Goal: Contribute content: Add original content to the website for others to see

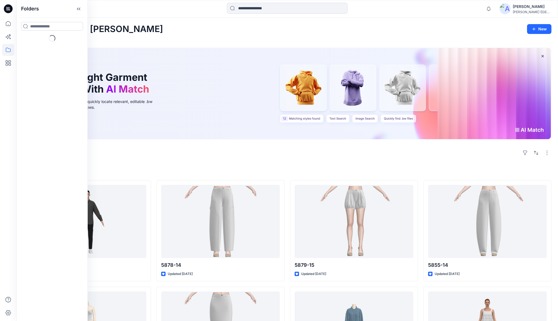
click at [45, 26] on input at bounding box center [52, 26] width 62 height 9
type input "***"
click at [36, 56] on p "Folders" at bounding box center [36, 58] width 12 height 6
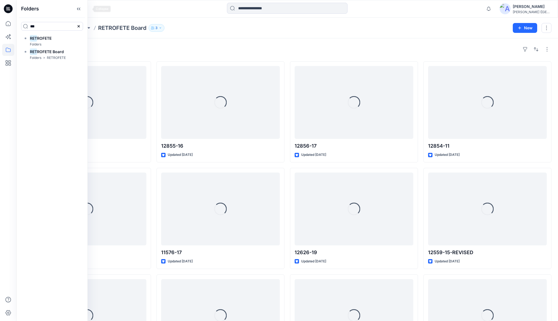
click at [83, 10] on icon at bounding box center [78, 8] width 9 height 9
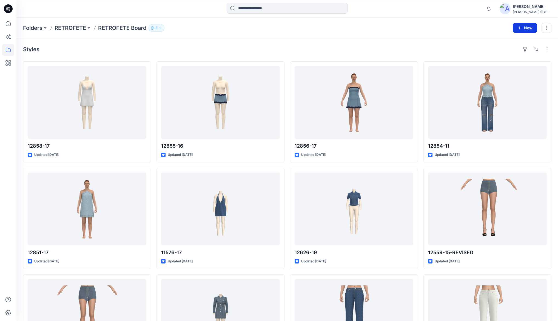
drag, startPoint x: 522, startPoint y: 27, endPoint x: 516, endPoint y: 31, distance: 6.8
click at [522, 27] on icon "button" at bounding box center [520, 28] width 4 height 4
click at [511, 40] on p "New Style" at bounding box center [508, 41] width 18 height 7
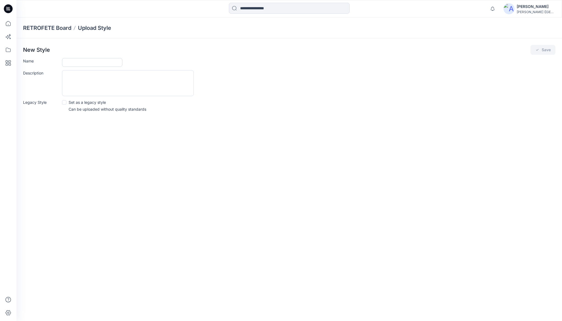
click at [83, 61] on input "Name" at bounding box center [92, 62] width 60 height 9
type input "********"
click at [542, 50] on button "Save" at bounding box center [542, 50] width 25 height 10
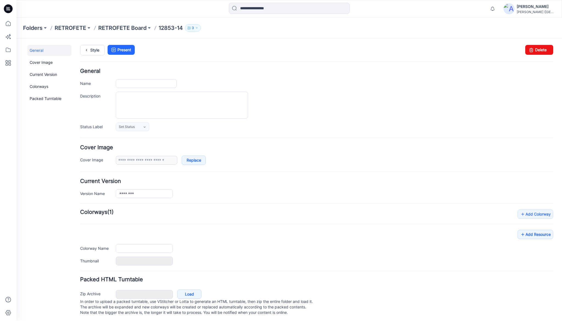
type input "********"
type input "**********"
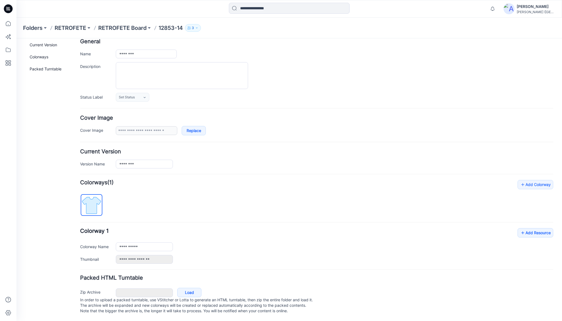
scroll to position [34, 0]
click at [525, 229] on link "Add Resource" at bounding box center [535, 232] width 36 height 9
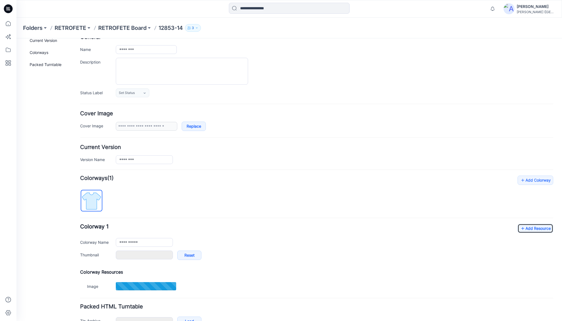
type input "**********"
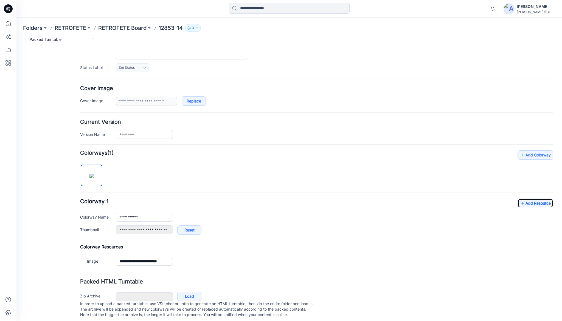
scroll to position [67, 0]
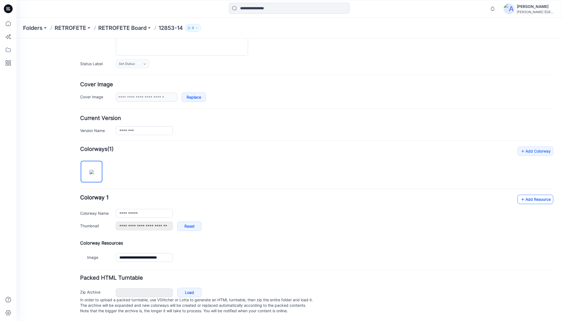
click at [535, 195] on link "Add Resource" at bounding box center [535, 199] width 36 height 9
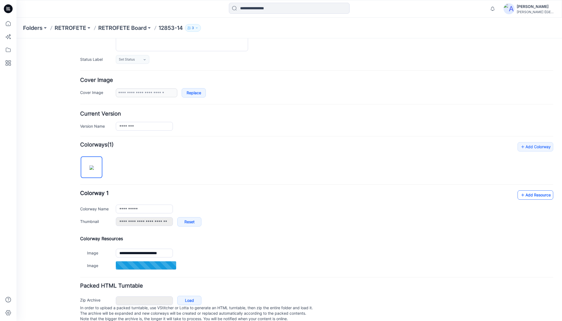
click at [539, 193] on link "Add Resource" at bounding box center [535, 195] width 36 height 9
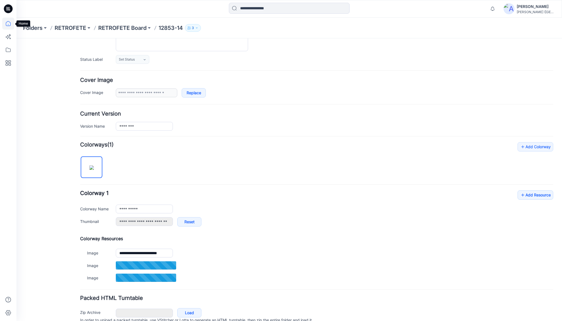
click at [9, 23] on icon at bounding box center [8, 24] width 12 height 12
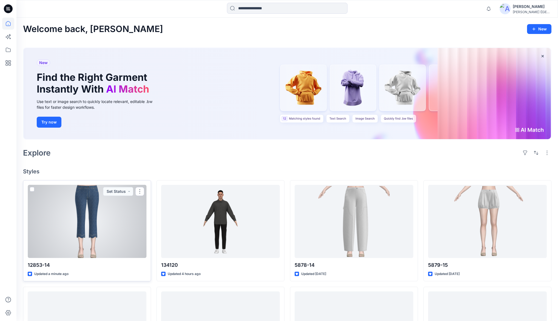
drag, startPoint x: 139, startPoint y: 193, endPoint x: 140, endPoint y: 197, distance: 4.2
click at [139, 193] on button "button" at bounding box center [139, 191] width 9 height 9
click at [154, 233] on p "Duplicate to..." at bounding box center [158, 235] width 25 height 6
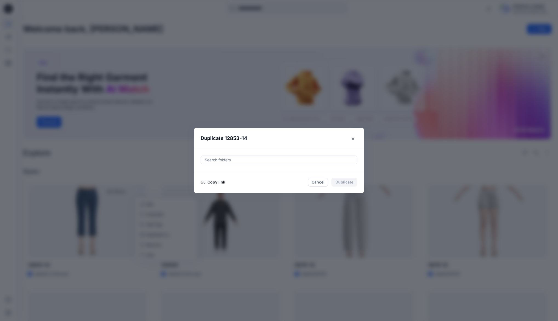
click at [218, 182] on button "Copy link" at bounding box center [213, 182] width 25 height 7
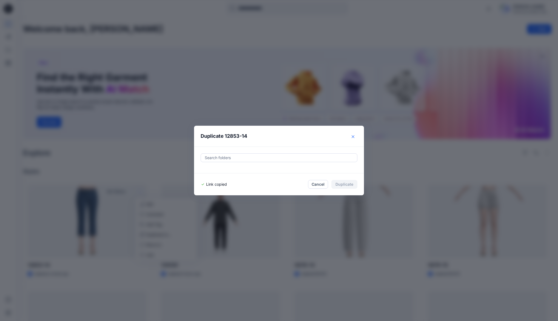
click at [354, 138] on button "Close" at bounding box center [353, 136] width 9 height 9
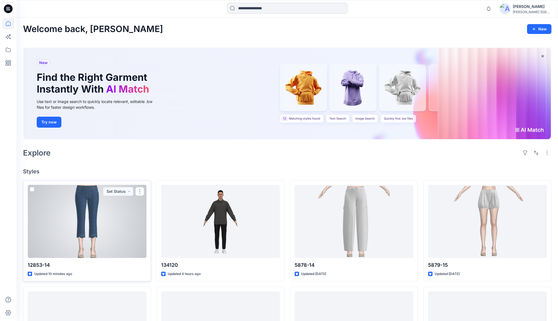
click at [95, 202] on div at bounding box center [87, 221] width 119 height 73
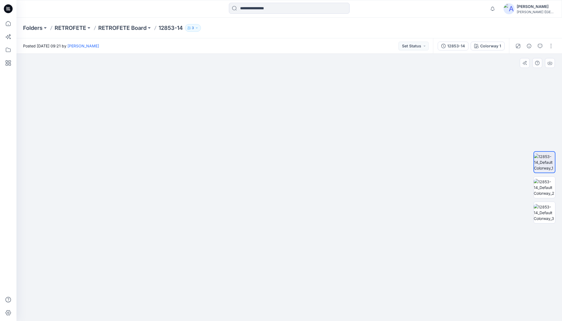
drag, startPoint x: 297, startPoint y: 128, endPoint x: 296, endPoint y: 177, distance: 48.8
click at [543, 188] on img at bounding box center [543, 187] width 21 height 17
drag, startPoint x: 306, startPoint y: 105, endPoint x: 293, endPoint y: 159, distance: 55.8
drag, startPoint x: 288, startPoint y: 144, endPoint x: 287, endPoint y: 165, distance: 20.6
click at [543, 213] on img at bounding box center [543, 212] width 21 height 17
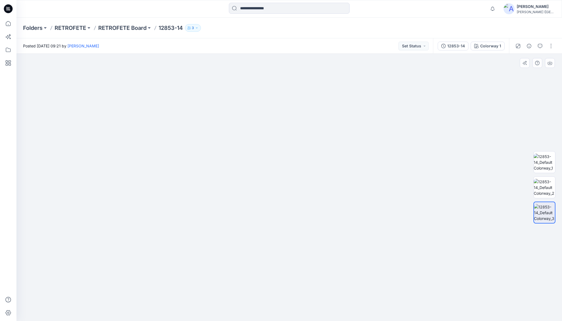
drag, startPoint x: 313, startPoint y: 213, endPoint x: 305, endPoint y: 164, distance: 49.4
drag, startPoint x: 305, startPoint y: 163, endPoint x: 305, endPoint y: 175, distance: 11.3
click at [543, 160] on img at bounding box center [543, 162] width 21 height 17
drag, startPoint x: 317, startPoint y: 125, endPoint x: 317, endPoint y: 172, distance: 46.6
click at [548, 208] on img at bounding box center [543, 212] width 21 height 17
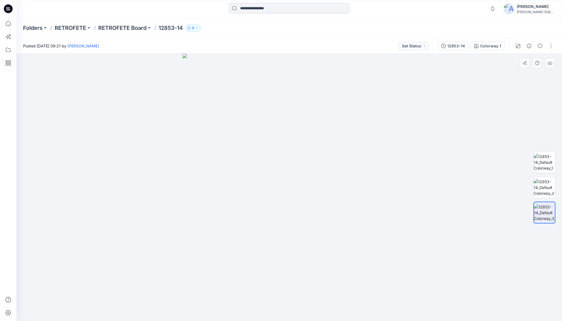
drag, startPoint x: 305, startPoint y: 112, endPoint x: 308, endPoint y: 219, distance: 106.7
